Goal: Task Accomplishment & Management: Manage account settings

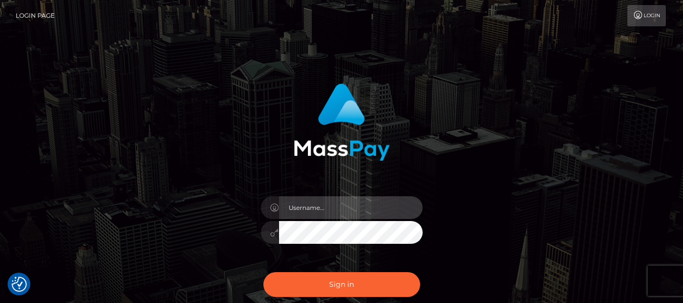
click at [311, 214] on input "text" at bounding box center [351, 207] width 144 height 23
type input "lacey.throne"
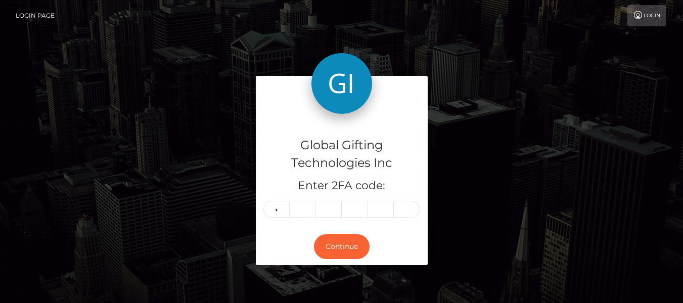
type input "3"
type input "5"
type input "8"
type input "2"
type input "8"
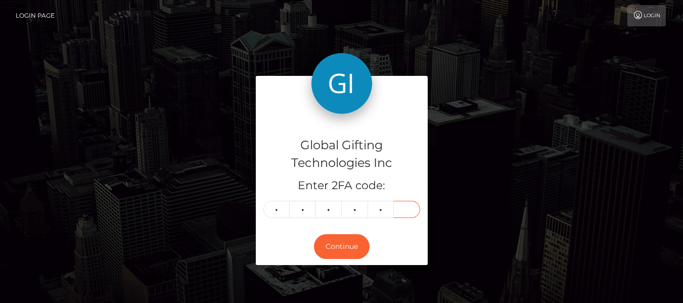
type input "6"
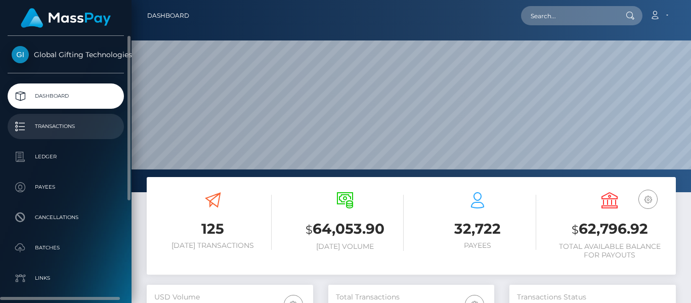
scroll to position [180, 166]
drag, startPoint x: 0, startPoint y: 0, endPoint x: 72, endPoint y: 124, distance: 143.9
click at [72, 124] on p "Transactions" at bounding box center [66, 126] width 108 height 15
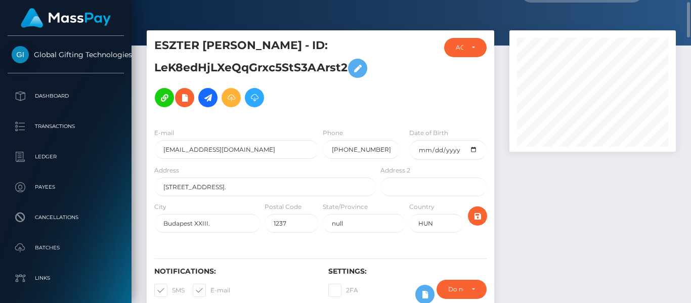
scroll to position [22, 0]
